Goal: Task Accomplishment & Management: Use online tool/utility

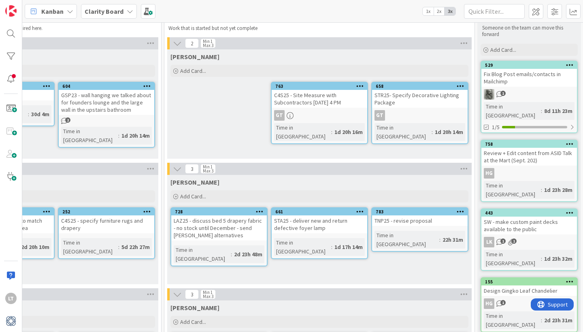
scroll to position [25, 695]
click at [65, 119] on icon "2" at bounding box center [64, 120] width 7 height 7
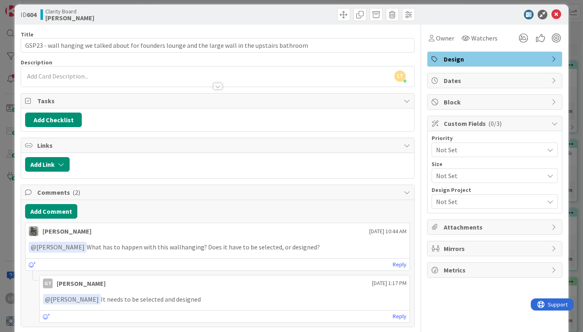
scroll to position [5, 0]
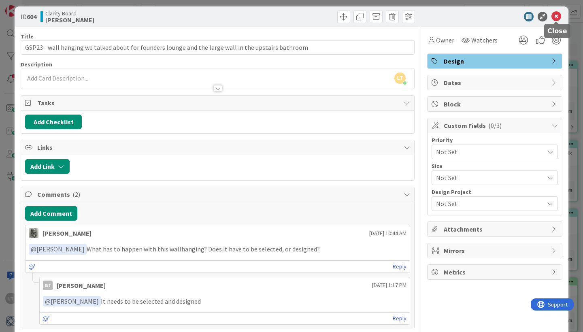
click at [558, 13] on icon at bounding box center [556, 17] width 10 height 10
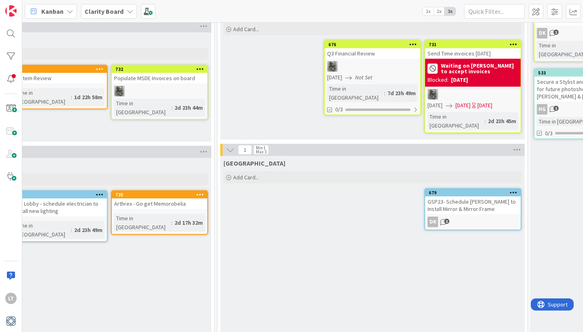
scroll to position [570, 639]
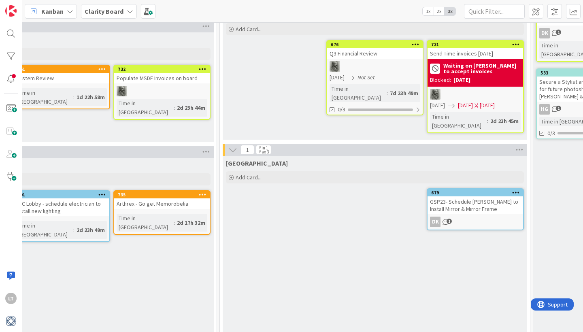
click at [447, 219] on span "1" at bounding box center [448, 221] width 5 height 5
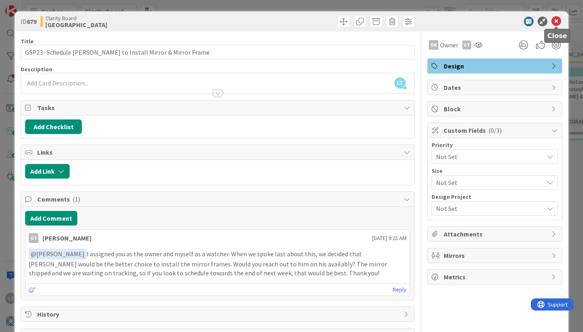
click at [556, 21] on icon at bounding box center [556, 22] width 10 height 10
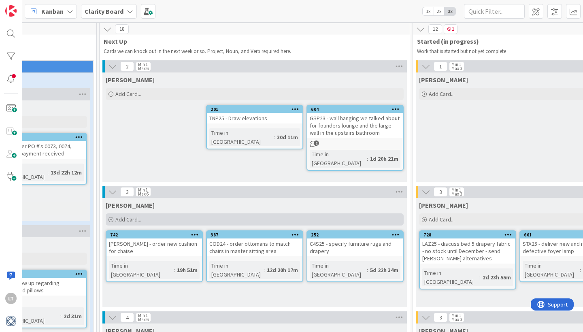
scroll to position [2, 448]
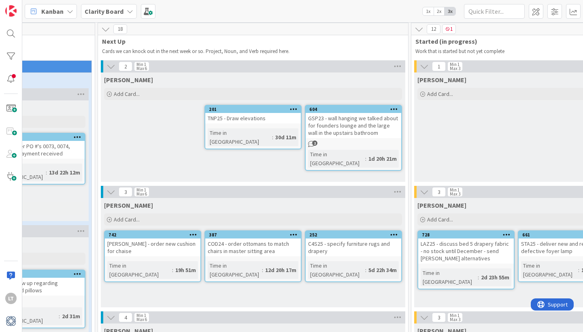
click at [123, 10] on div "Clarity Board" at bounding box center [109, 11] width 56 height 15
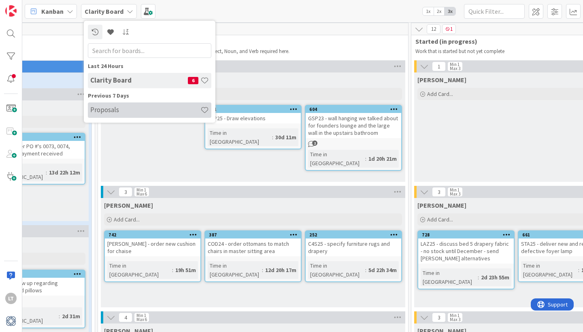
click at [126, 110] on h4 "Proposals" at bounding box center [145, 110] width 110 height 8
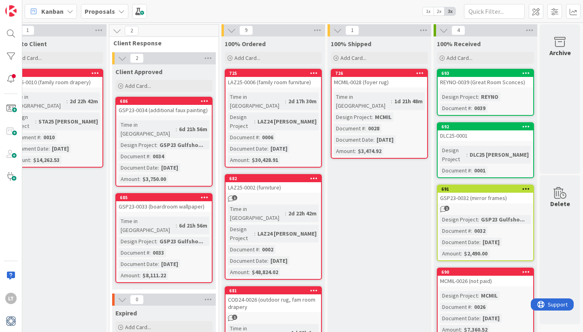
click at [445, 206] on span "1" at bounding box center [446, 208] width 5 height 5
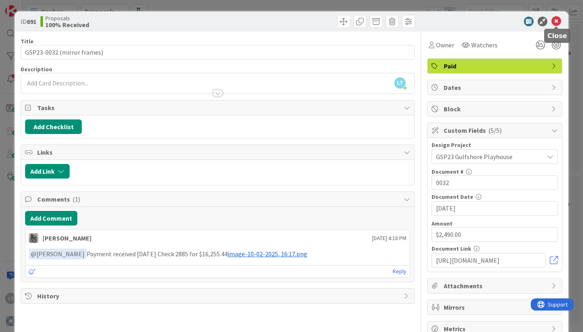
click at [556, 19] on icon at bounding box center [556, 22] width 10 height 10
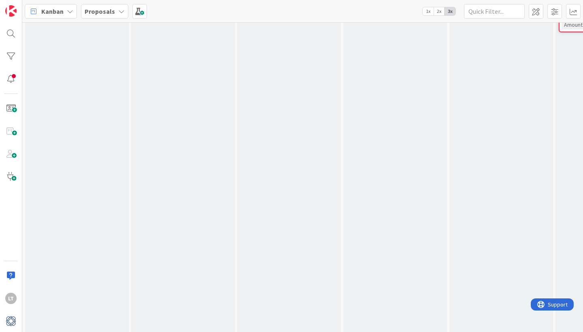
scroll to position [231, 0]
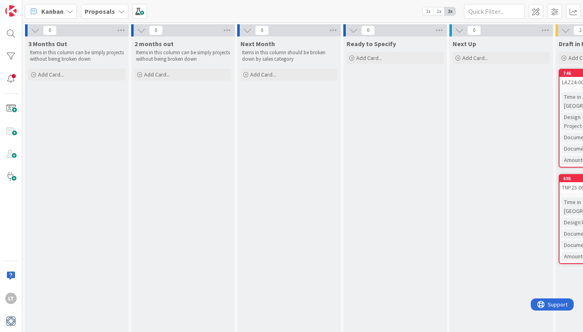
click at [120, 9] on icon at bounding box center [121, 11] width 6 height 6
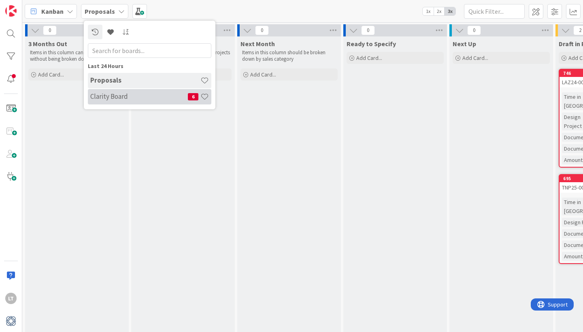
click at [108, 97] on h4 "Clarity Board" at bounding box center [139, 96] width 98 height 8
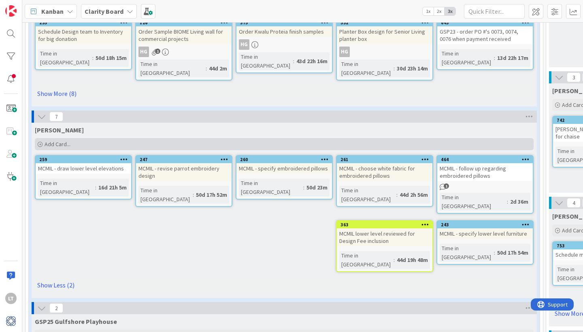
scroll to position [123, 0]
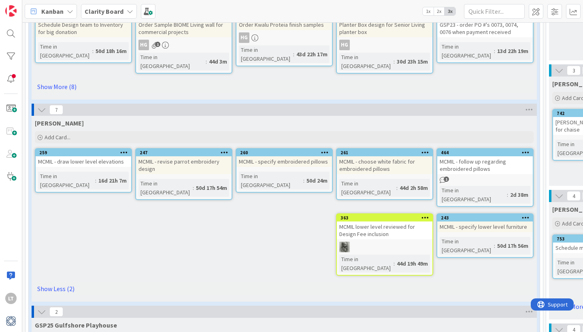
click at [121, 7] on b "Clarity Board" at bounding box center [104, 11] width 39 height 8
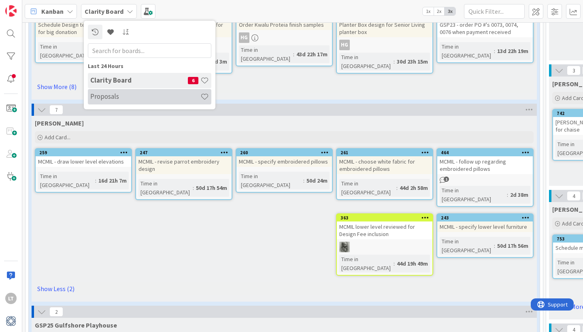
click at [115, 93] on h4 "Proposals" at bounding box center [145, 96] width 110 height 8
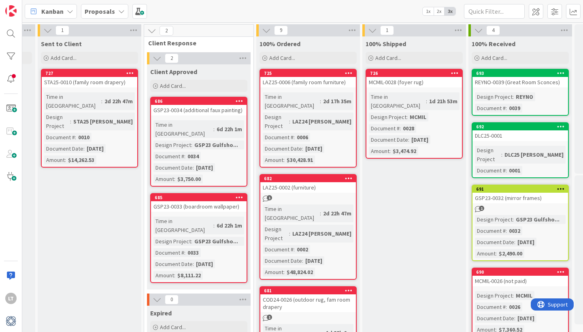
scroll to position [0, 730]
click at [118, 11] on icon at bounding box center [121, 11] width 6 height 6
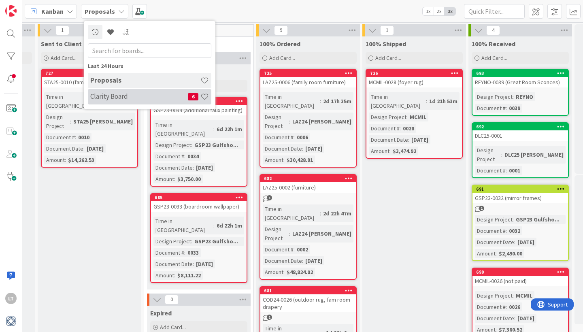
click at [110, 92] on div "Clarity Board 6" at bounding box center [149, 96] width 123 height 15
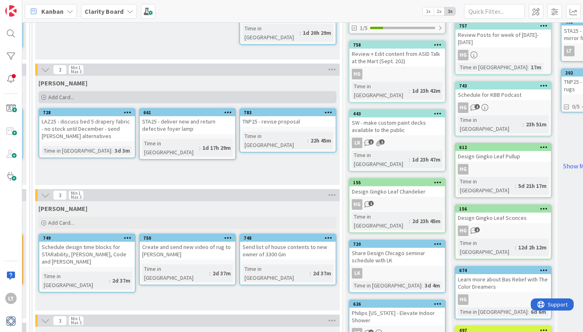
scroll to position [124, 810]
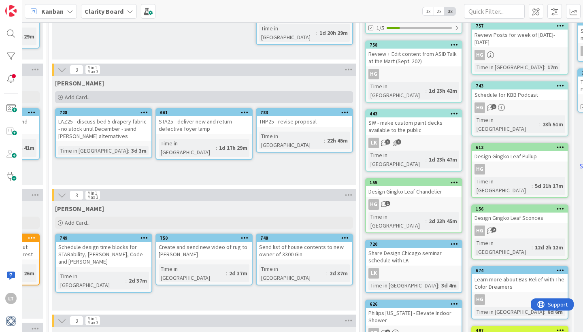
click at [108, 98] on div "Add Card..." at bounding box center [204, 97] width 298 height 12
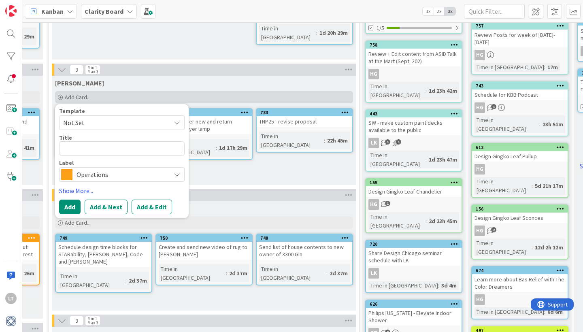
type textarea "x"
type textarea "G"
type textarea "x"
type textarea "GS"
type textarea "x"
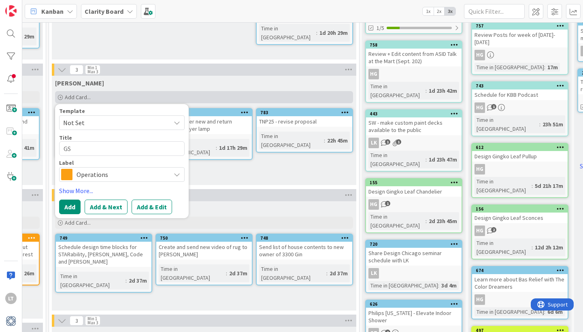
type textarea "GSP"
type textarea "x"
type textarea "GSP2"
type textarea "x"
type textarea "GSP23"
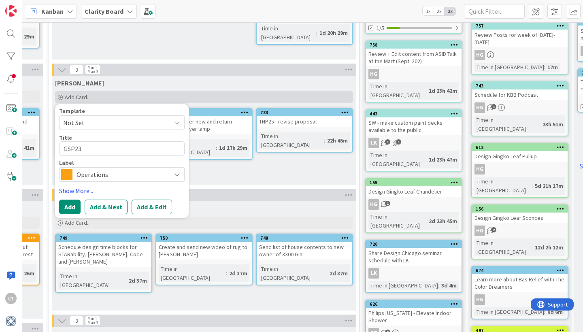
type textarea "x"
type textarea "GSP23"
type textarea "x"
type textarea "GSP23 -"
type textarea "x"
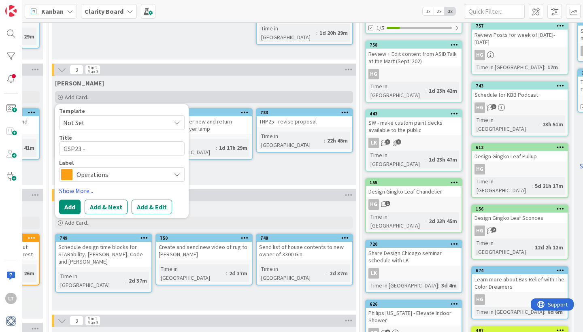
type textarea "GSP23 -"
type textarea "x"
type textarea "GSP23 - t"
type textarea "x"
type textarea "GSP23 - tr"
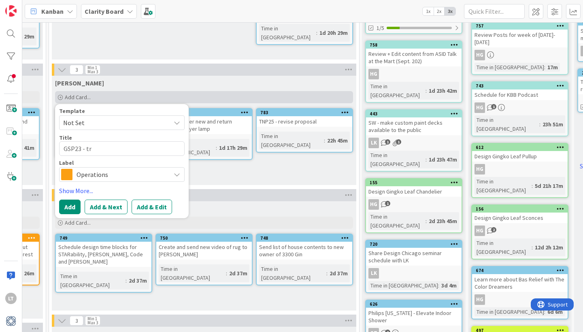
type textarea "x"
type textarea "GSP23 - tra"
type textarea "x"
type textarea "GSP23 - trac"
type textarea "x"
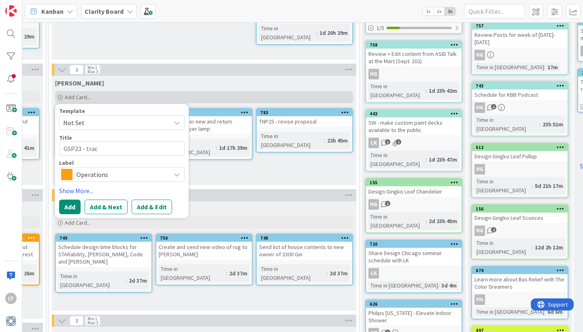
type textarea "GSP23 - track"
type textarea "x"
type textarea "GSP23 - track"
type textarea "x"
type textarea "GSP23 - track o"
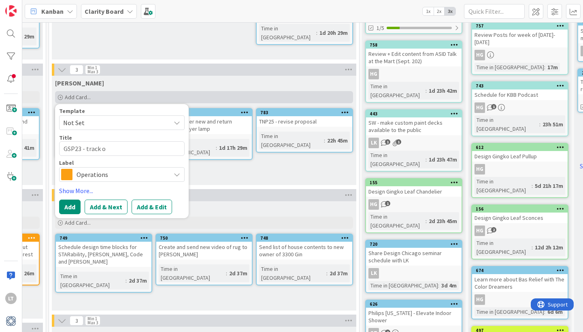
type textarea "x"
type textarea "GSP23 - track or"
type textarea "x"
type textarea "GSP23 - track ord"
type textarea "x"
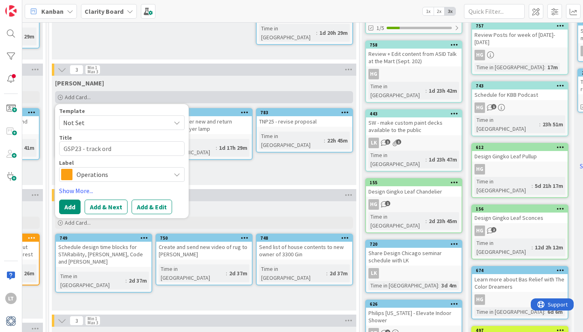
type textarea "GSP23 - track orde"
type textarea "x"
type textarea "GSP23 - track order"
type textarea "x"
type textarea "GSP23 - track orderd"
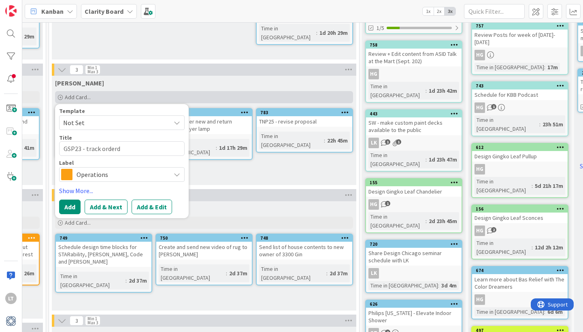
type textarea "x"
type textarea "GSP23 - track order"
type textarea "x"
type textarea "GSP23 - track orders"
type textarea "x"
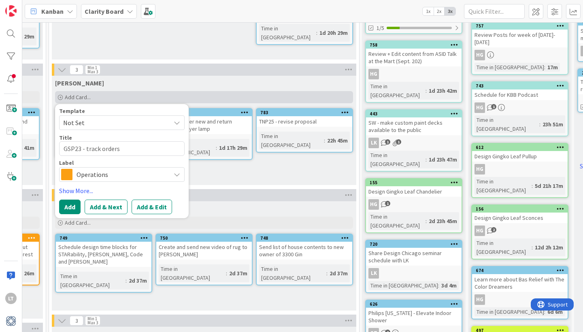
type textarea "GSP23 - track orders"
type textarea "x"
type textarea "GSP23 - track orders f"
type textarea "x"
type textarea "GSP23 - track orders fo"
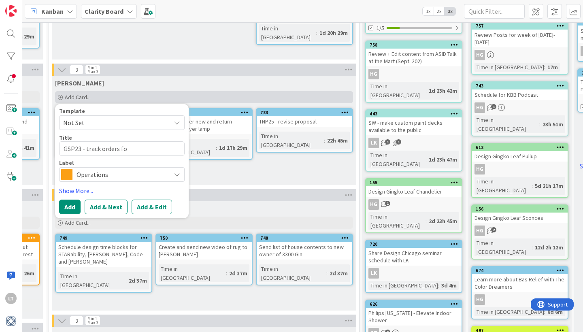
type textarea "x"
type textarea "GSP23 - track orders for"
type textarea "x"
type textarea "GSP23 - track orders for"
type textarea "x"
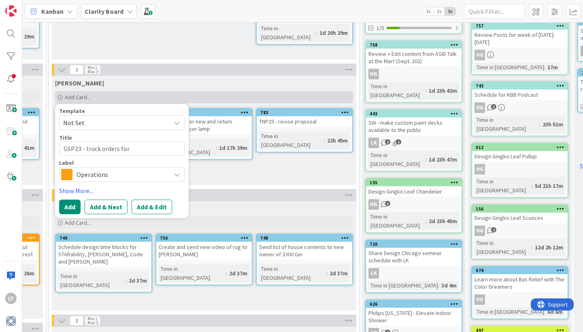
type textarea "GSP23 - track orders for d"
type textarea "x"
type textarea "GSP23 - track orders for de"
type textarea "x"
type textarea "GSP23 - track orders for del"
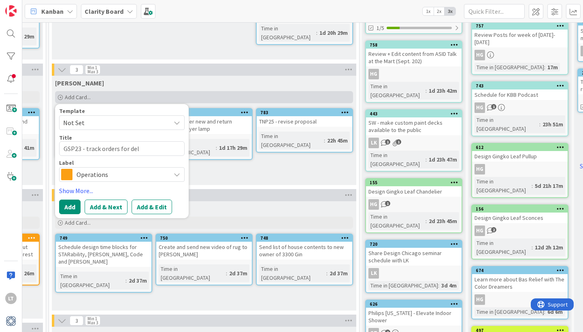
type textarea "x"
type textarea "GSP23 - track orders for deli"
type textarea "x"
type textarea "GSP23 - track orders for deliv"
type textarea "x"
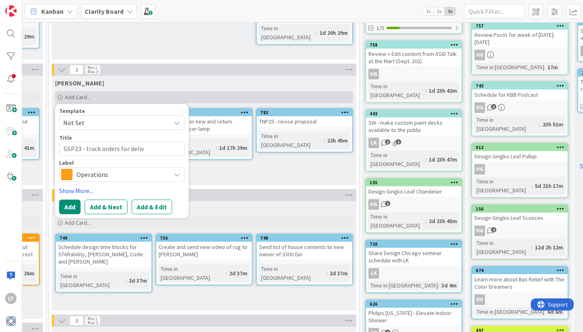
type textarea "GSP23 - track orders for delive"
type textarea "x"
type textarea "GSP23 - track orders for deliver"
type textarea "x"
type textarea "GSP23 - track orders for delivery"
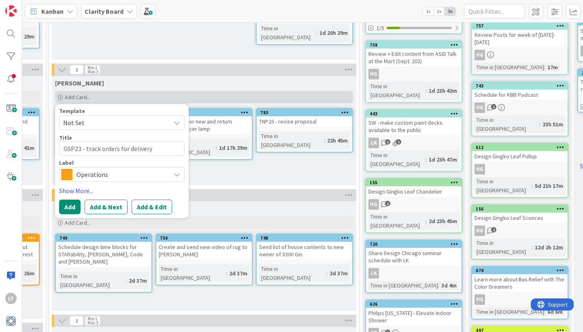
type textarea "x"
type textarea "GSP23 - track orders for delivery"
type textarea "x"
type textarea "GSP23 - track orders for delivery n"
type textarea "x"
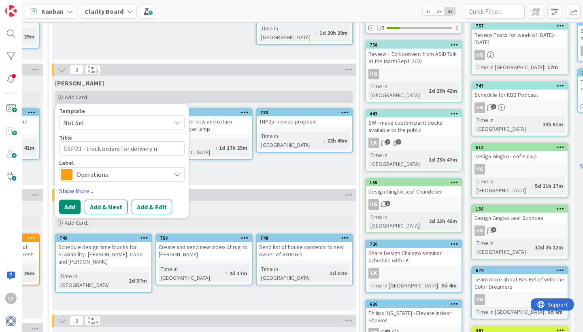
type textarea "GSP23 - track orders for delivery ne"
type textarea "x"
type textarea "GSP23 - track orders for delivery nex"
type textarea "x"
type textarea "GSP23 - track orders for delivery next"
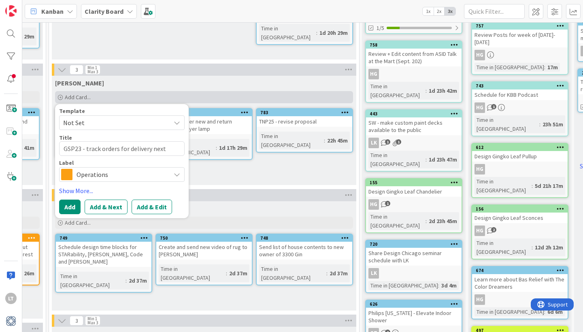
type textarea "x"
type textarea "GSP23 - track orders for delivery next"
type textarea "x"
type textarea "GSP23 - track orders for delivery next w"
type textarea "x"
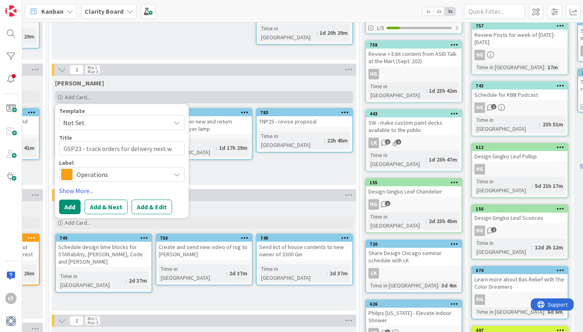
type textarea "GSP23 - track orders for delivery next we"
type textarea "x"
type textarea "GSP23 - track orders for delivery next wee"
type textarea "x"
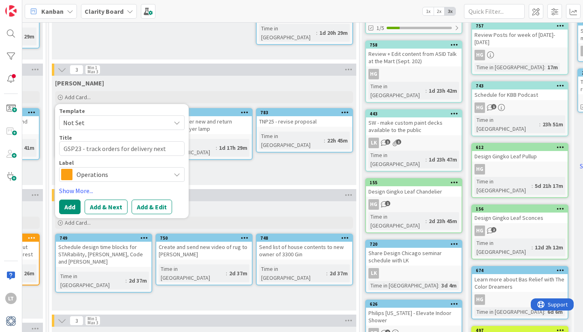
type textarea "GSP23 - track orders for delivery next week"
click at [119, 174] on span "Operations" at bounding box center [121, 174] width 90 height 11
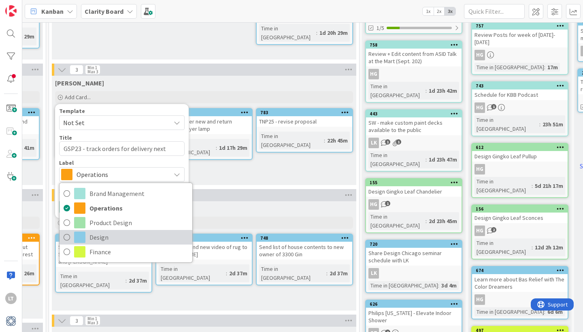
click at [120, 239] on span "Design" at bounding box center [138, 237] width 99 height 12
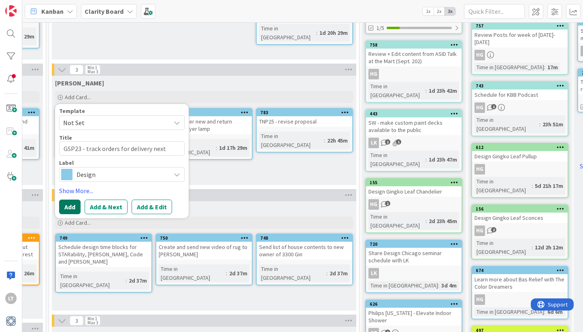
click at [68, 210] on button "Add" at bounding box center [69, 207] width 21 height 15
type textarea "x"
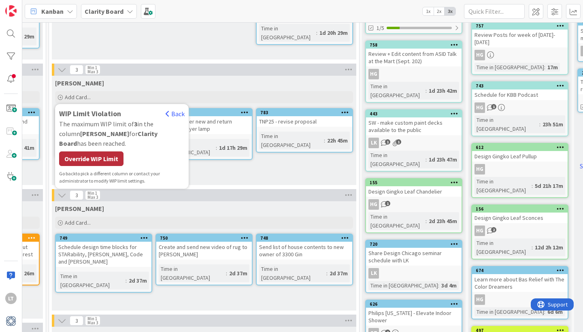
click at [103, 151] on div "Override WIP Limit" at bounding box center [91, 158] width 64 height 15
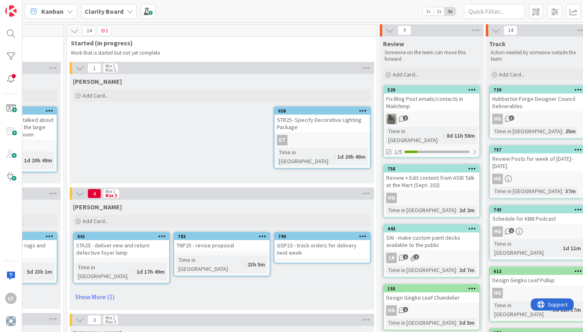
scroll to position [0, 792]
